Goal: Transaction & Acquisition: Purchase product/service

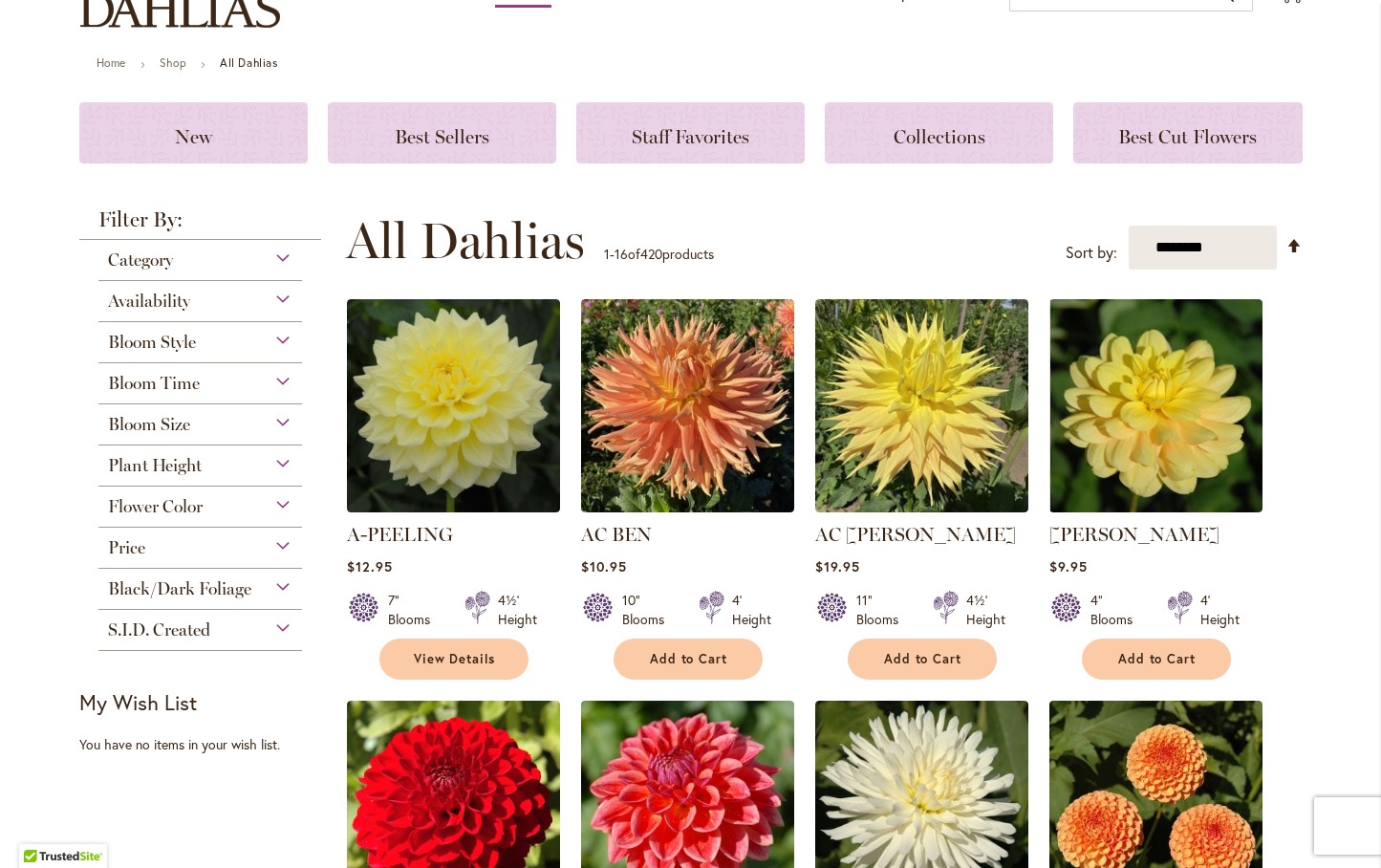
scroll to position [287, 0]
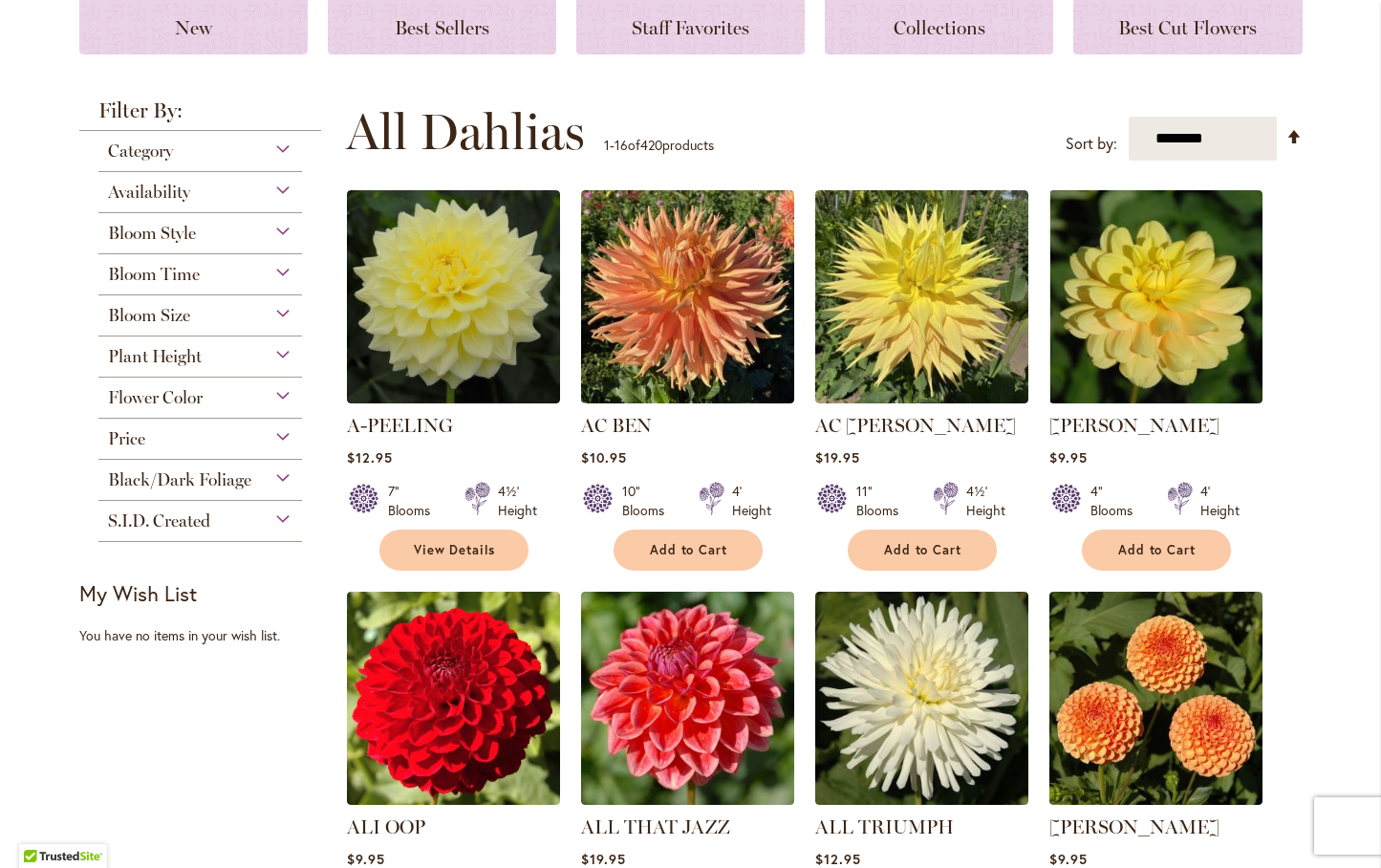
click at [275, 351] on div "Plant Height" at bounding box center [200, 351] width 204 height 31
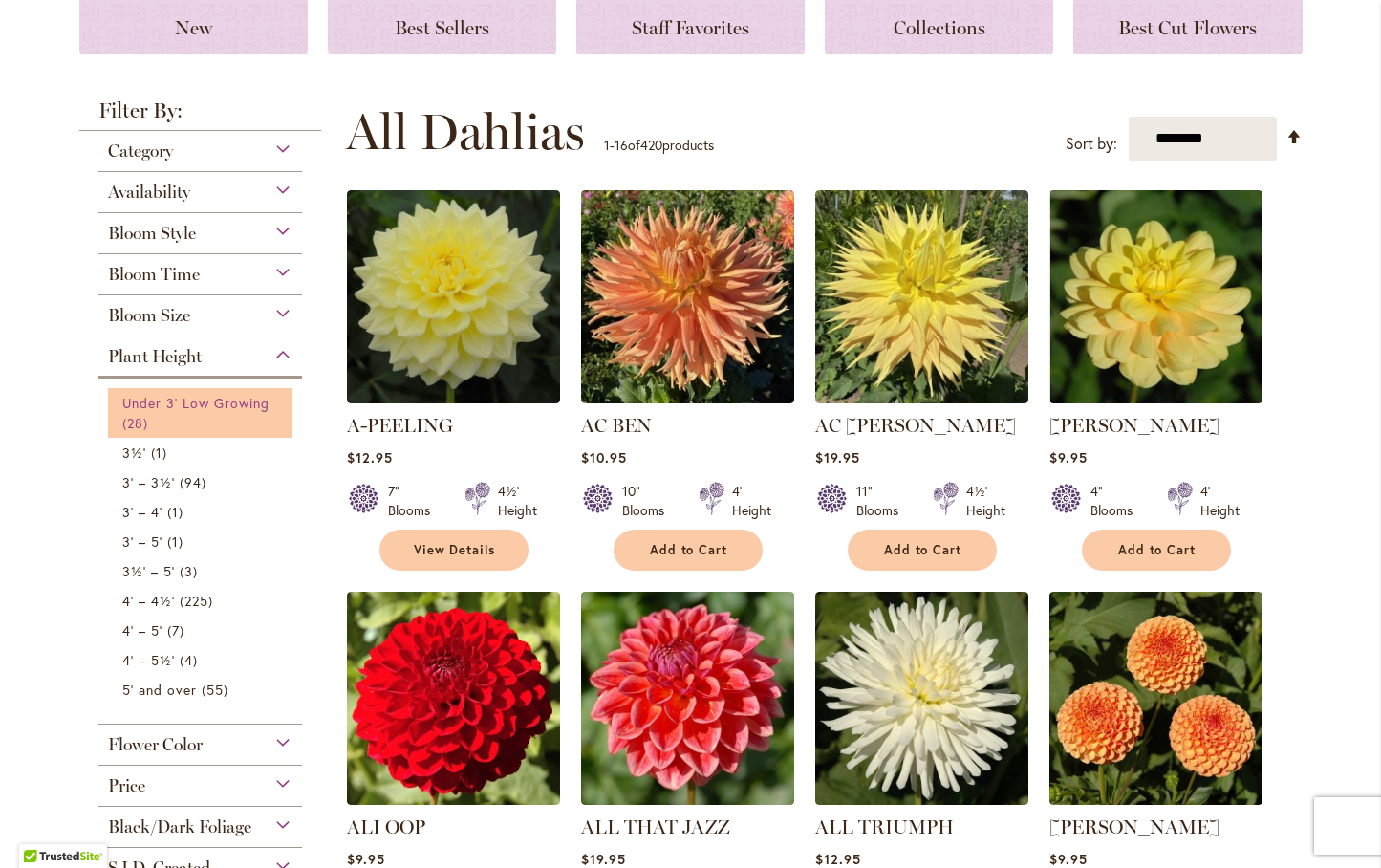
click at [226, 398] on span "Under 3' Low Growing" at bounding box center [196, 402] width 148 height 18
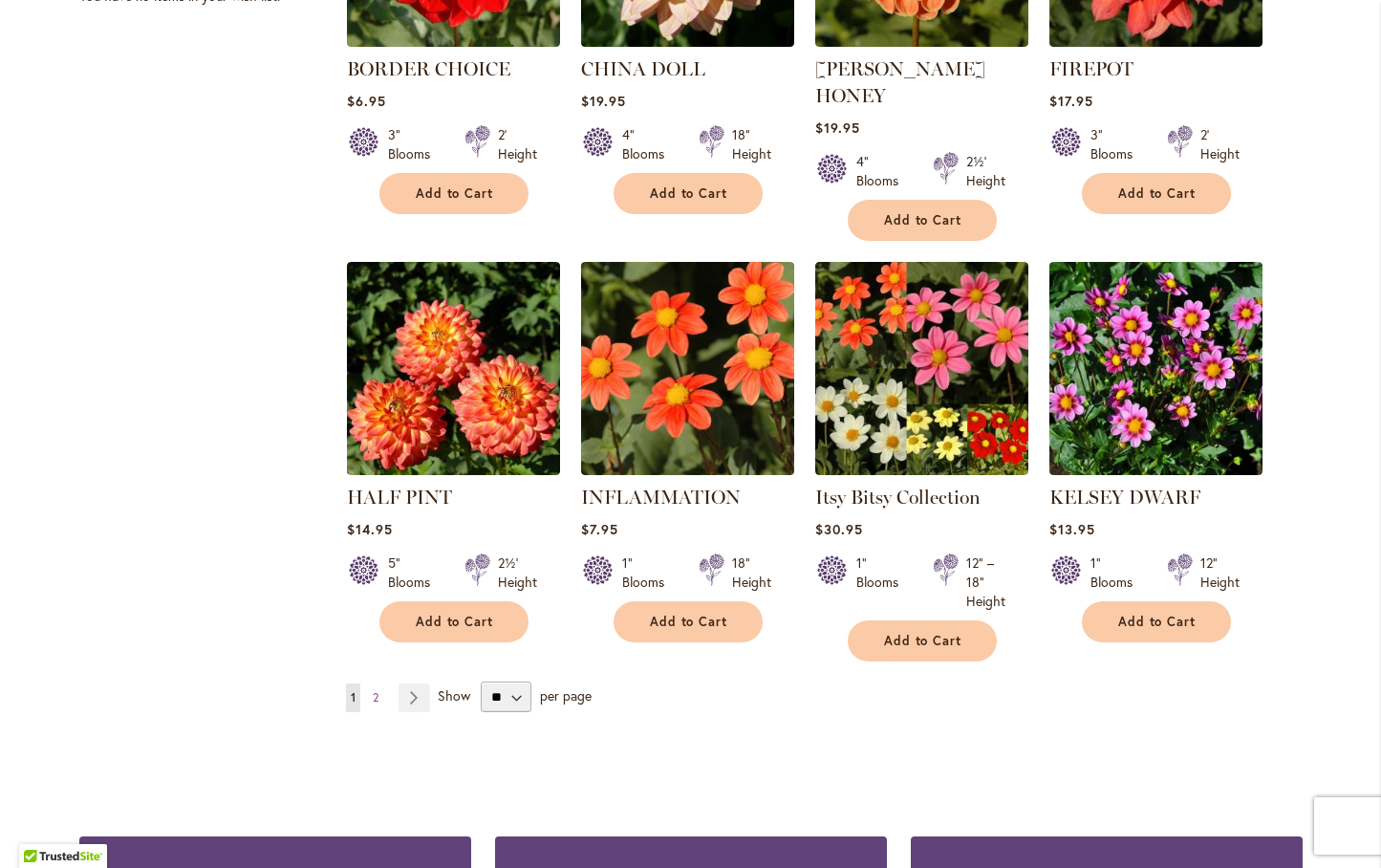
scroll to position [1470, 0]
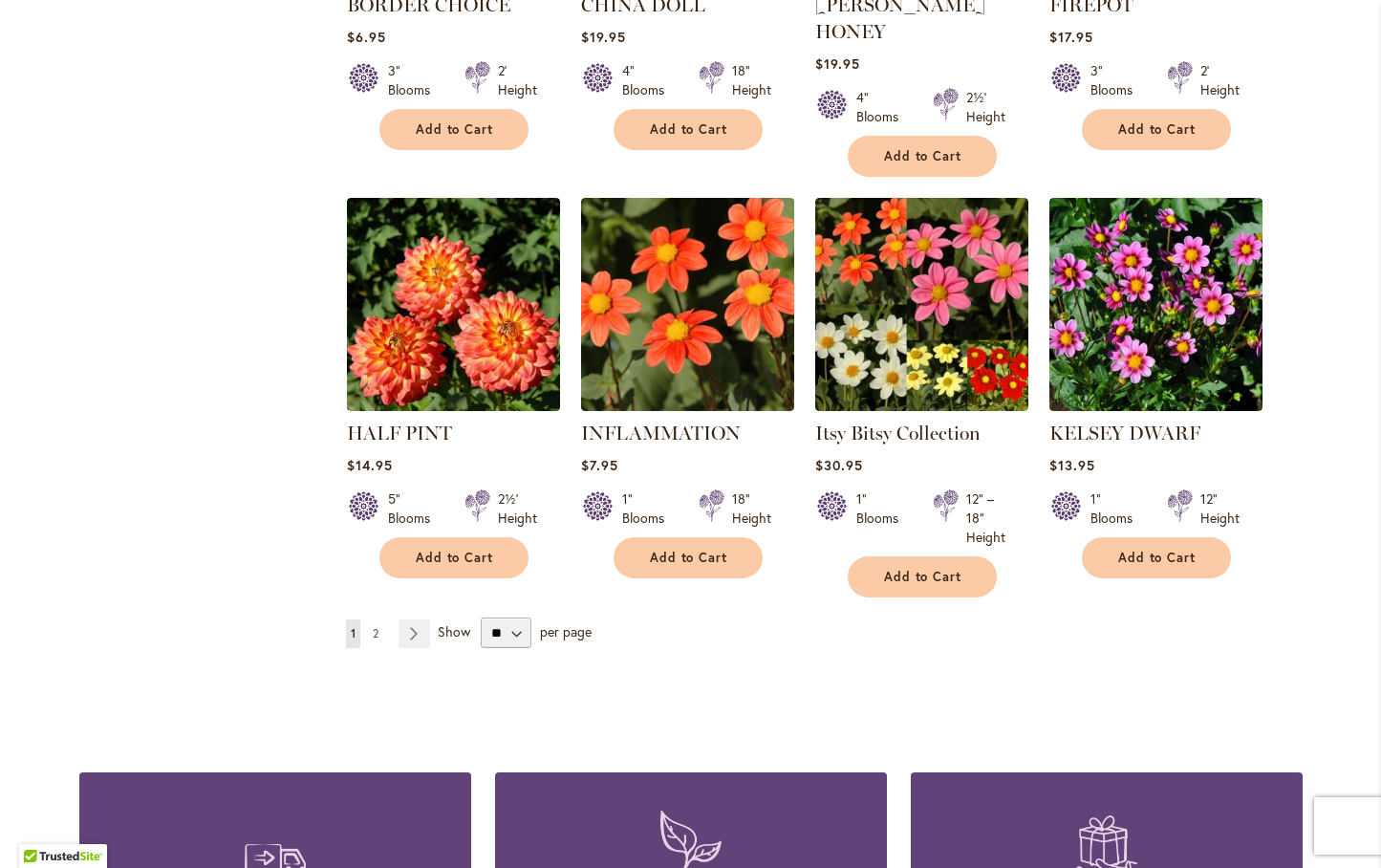
click at [373, 626] on span "2" at bounding box center [376, 633] width 6 height 15
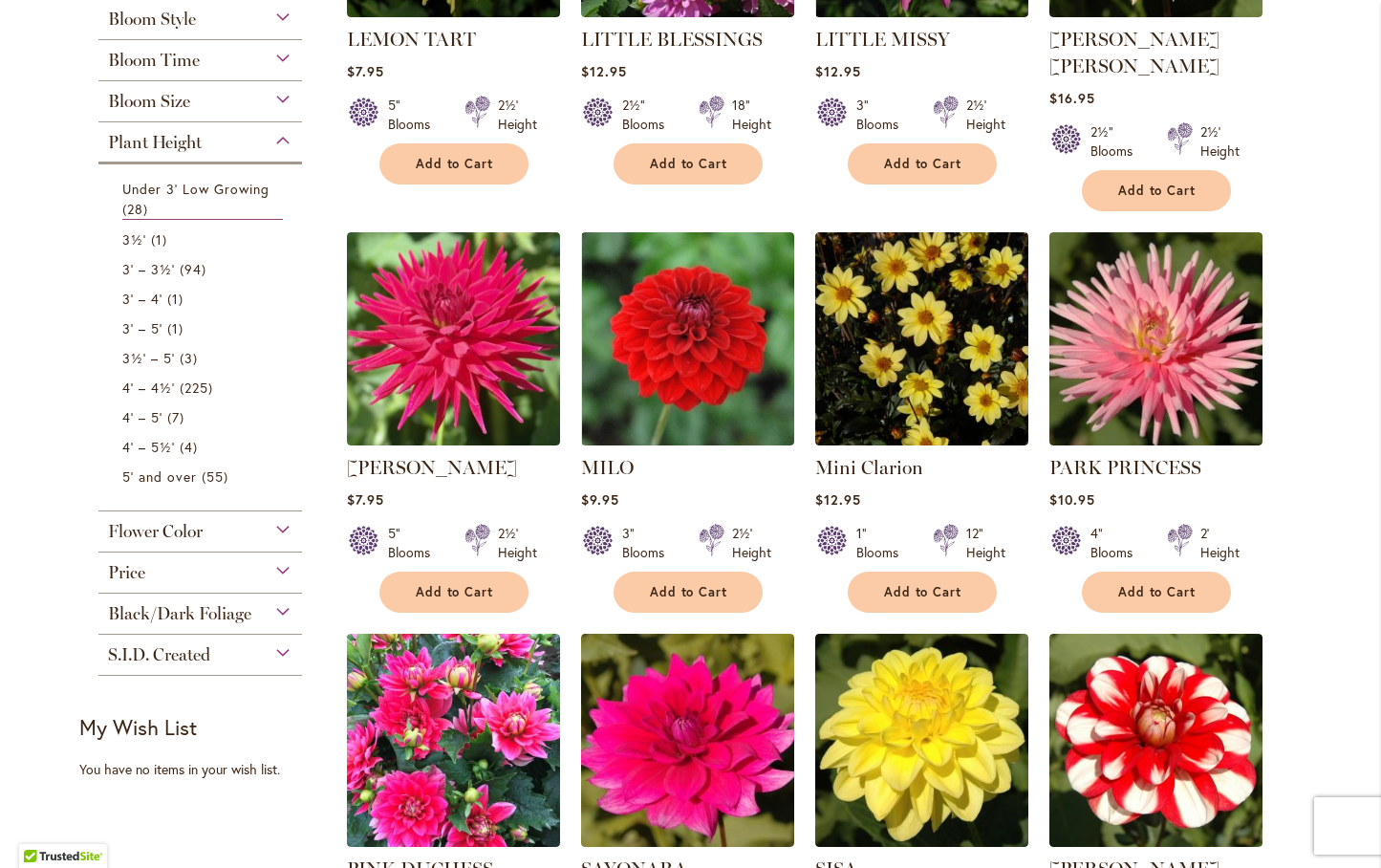
scroll to position [514, 0]
